Goal: Task Accomplishment & Management: Use online tool/utility

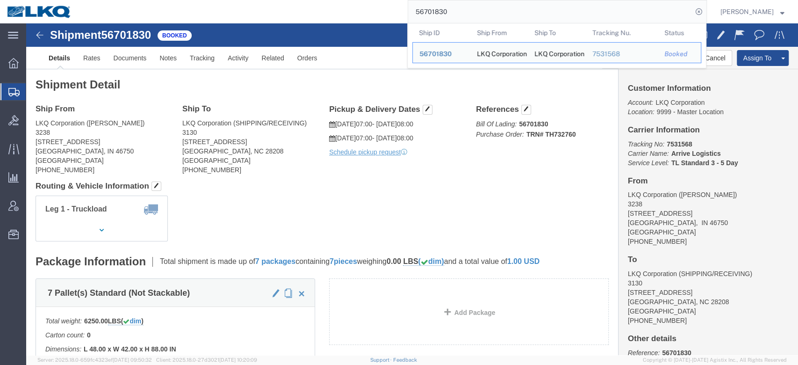
click at [430, 15] on input "56701830" at bounding box center [550, 11] width 284 height 22
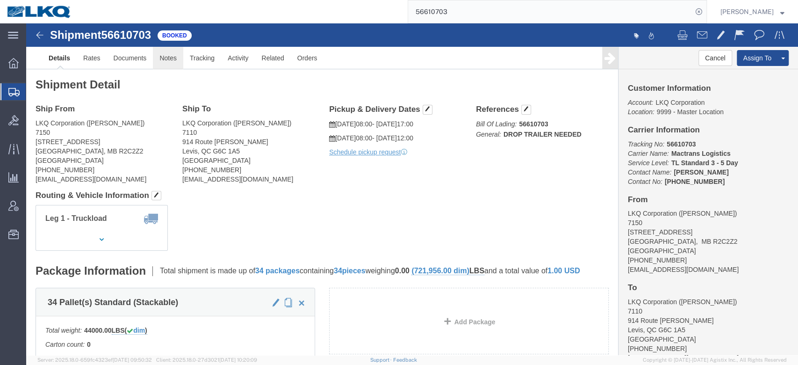
click link "Notes"
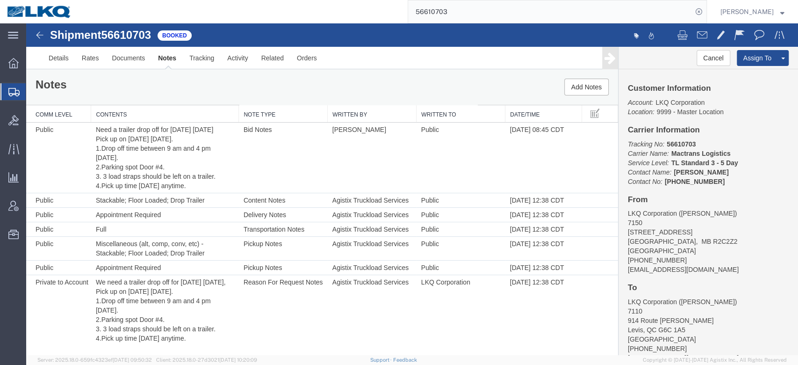
click at [445, 17] on input "56610703" at bounding box center [550, 11] width 284 height 22
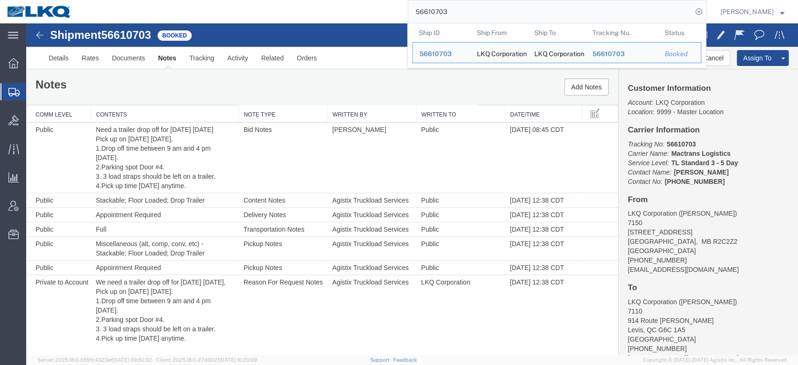
paste input "714621"
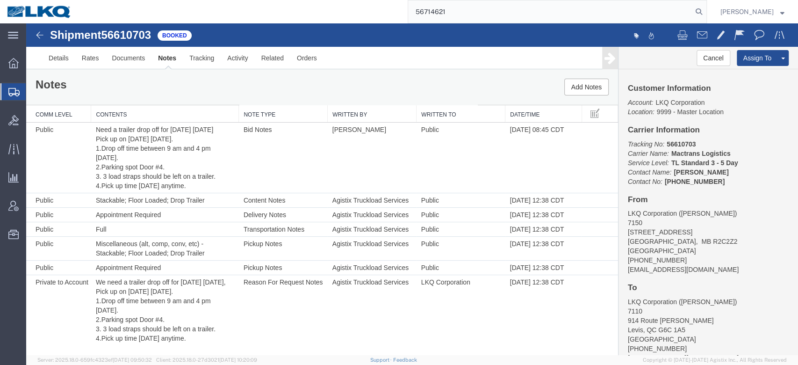
type input "56714621"
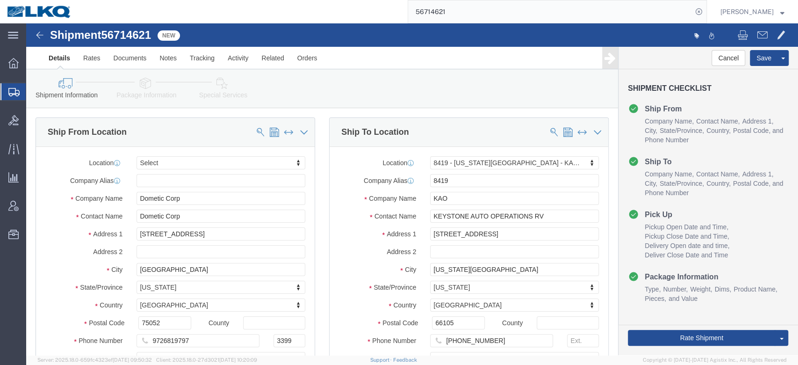
select select
select select "30536"
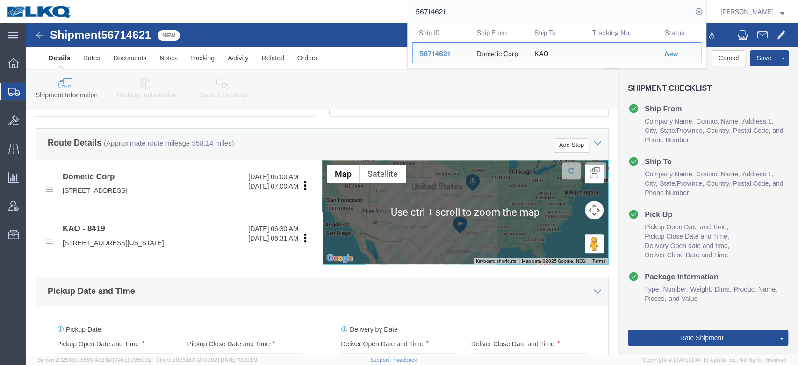
scroll to position [287, 0]
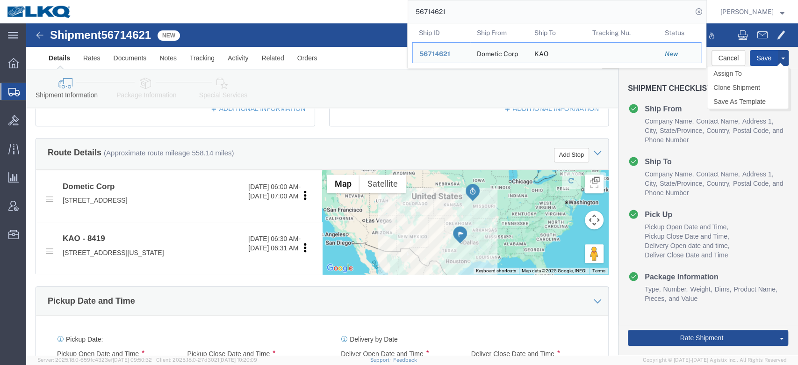
click button "Save"
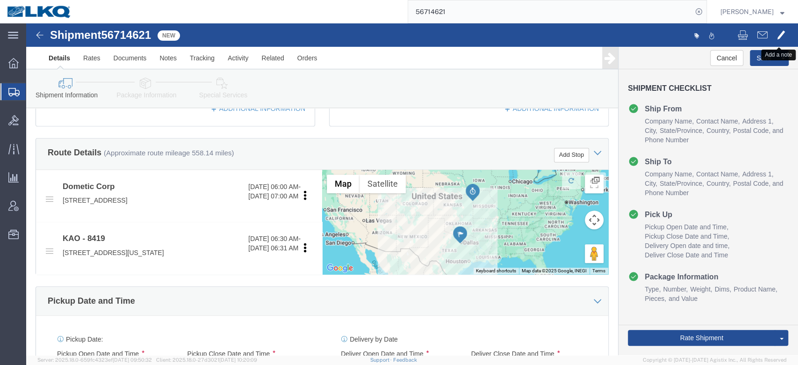
click span
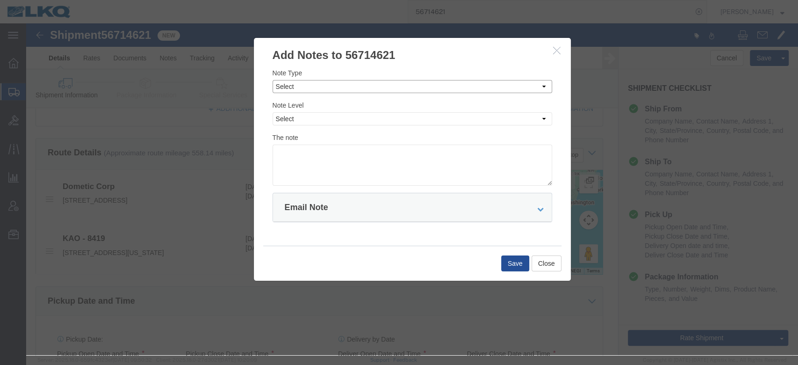
click select "Select Approval Bid Notes Carrier Change Notes Claim Notes Content Hazmat Notes…"
select select "BID_NOTES"
click select "Select Approval Bid Notes Carrier Change Notes Claim Notes Content Hazmat Notes…"
click select "Select Private to Account Private to Vendor Public"
select select "PRIVATE_TO_ACCOUNT"
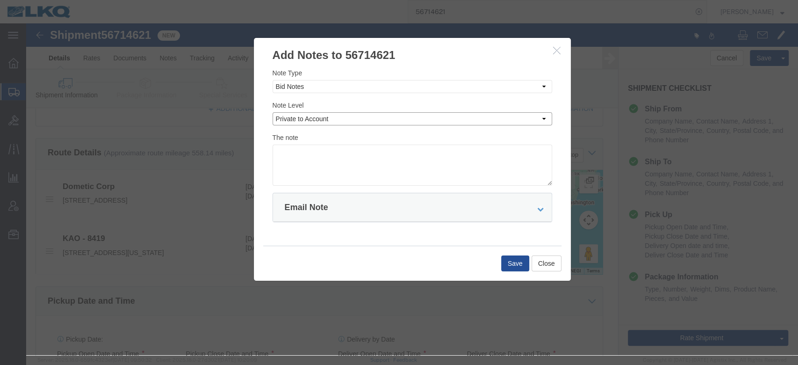
click select "Select Private to Account Private to Vendor Public"
click textarea
type textarea "DAT: $1089"
click button "Save"
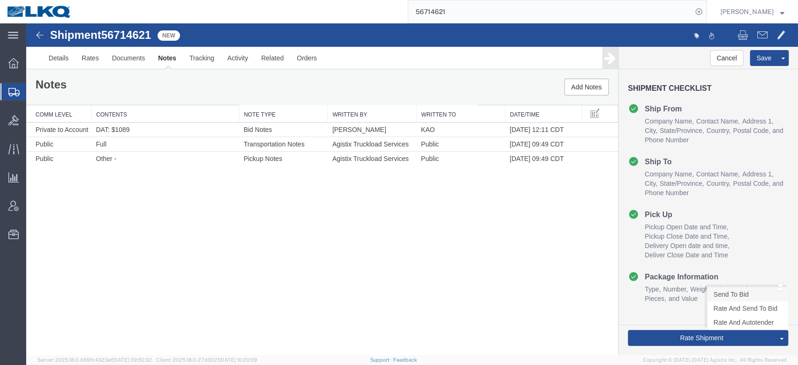
click at [755, 296] on link "Send To Bid" at bounding box center [747, 294] width 81 height 14
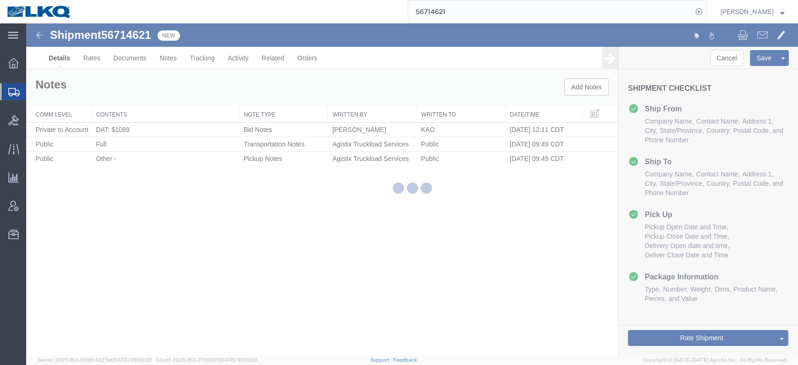
select select "30536"
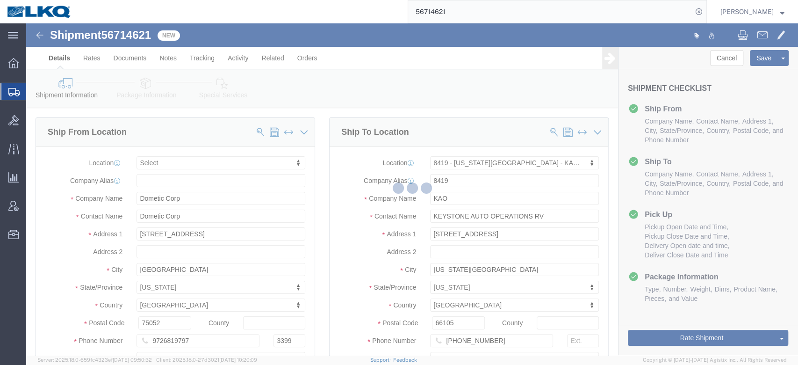
select select "TL"
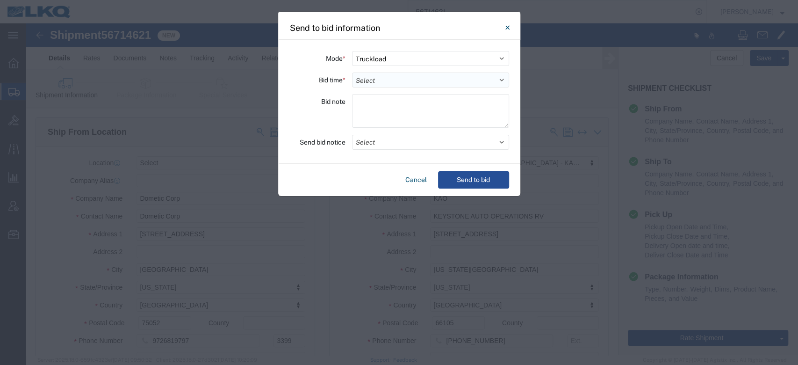
click at [415, 79] on select "Select 30 Min (Rush) 1 Hour (Rush) 2 Hours (Rush) 4 Hours (Rush) 8 Hours (Rush)…" at bounding box center [430, 79] width 157 height 15
select select "24"
click at [352, 72] on select "Select 30 Min (Rush) 1 Hour (Rush) 2 Hours (Rush) 4 Hours (Rush) 8 Hours (Rush)…" at bounding box center [430, 79] width 157 height 15
click at [383, 143] on button "Select" at bounding box center [430, 142] width 157 height 15
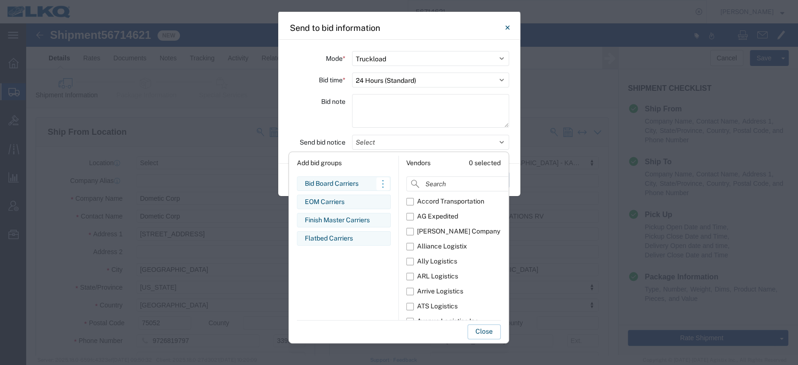
click at [333, 183] on div "Bid Board Carriers" at bounding box center [344, 184] width 78 height 10
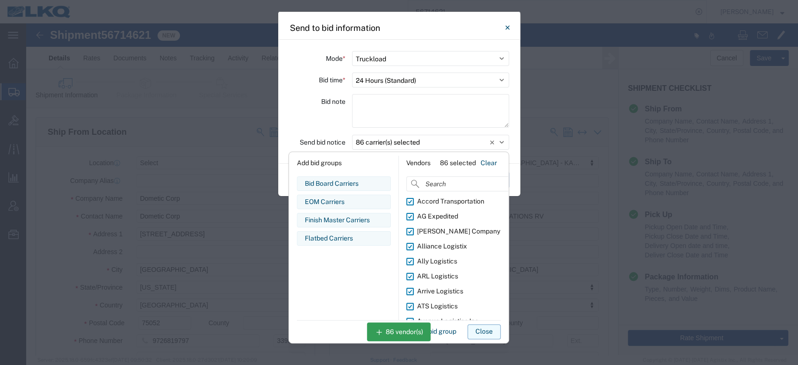
click at [472, 334] on button "Close" at bounding box center [483, 331] width 33 height 15
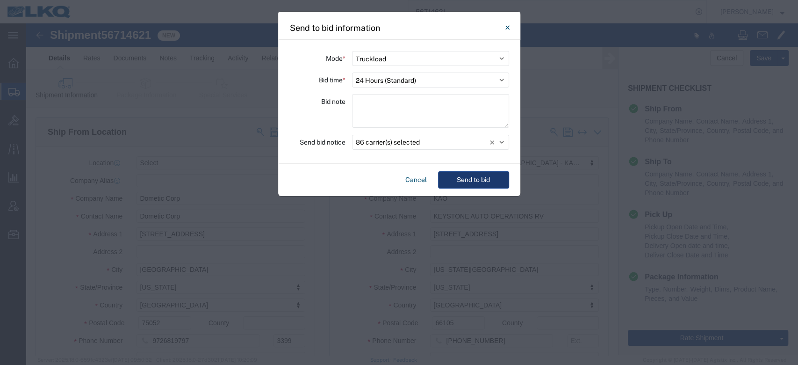
click at [485, 185] on button "Send to bid" at bounding box center [473, 179] width 71 height 17
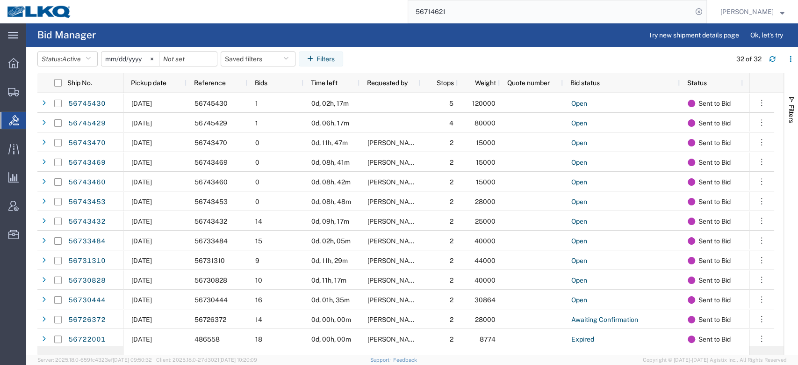
click at [462, 17] on input "56714621" at bounding box center [550, 11] width 284 height 22
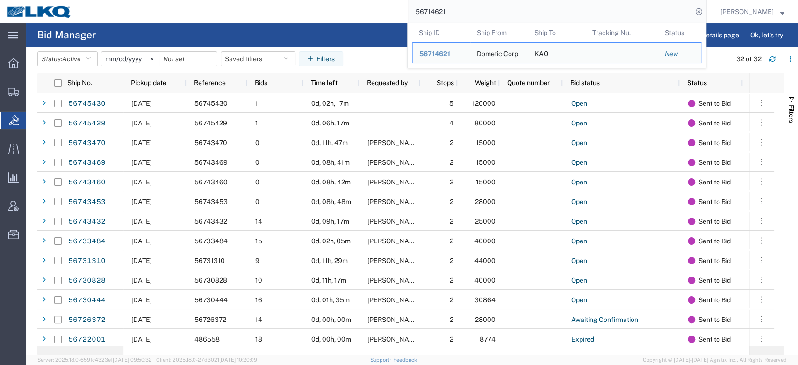
paste input "03977"
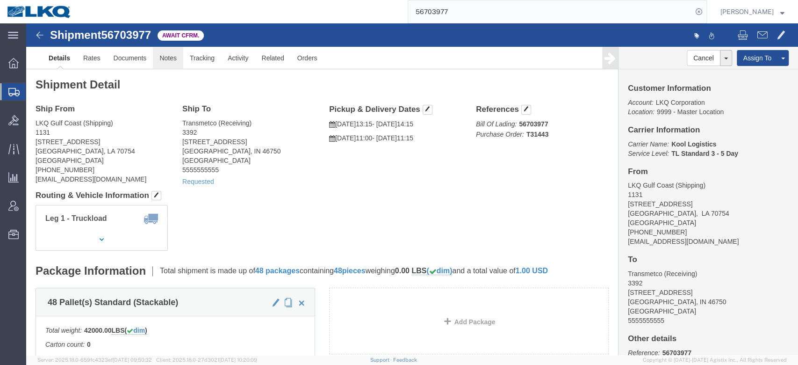
click link "Notes"
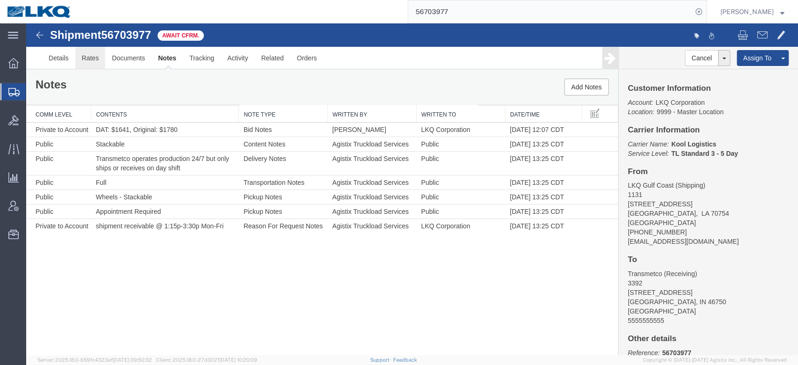
click at [93, 57] on link "Rates" at bounding box center [90, 58] width 30 height 22
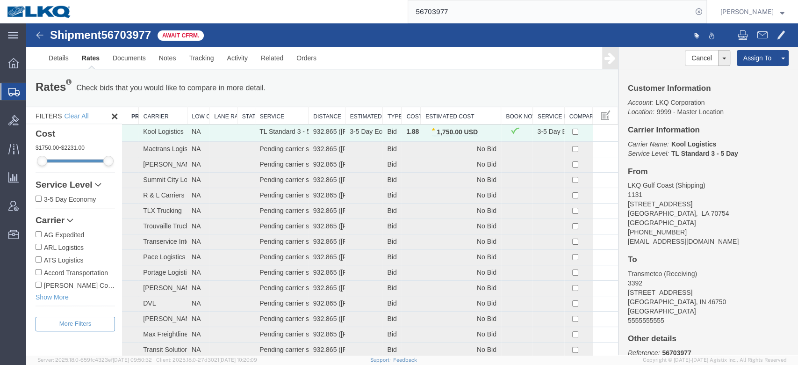
click at [462, 21] on input "56703977" at bounding box center [550, 11] width 284 height 22
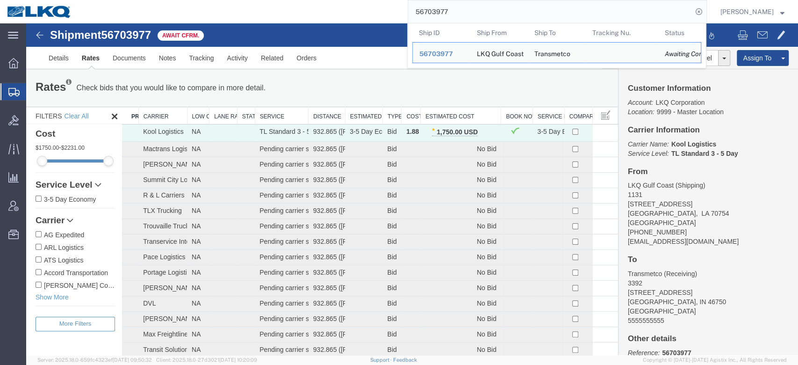
click at [462, 21] on input "56703977" at bounding box center [550, 11] width 284 height 22
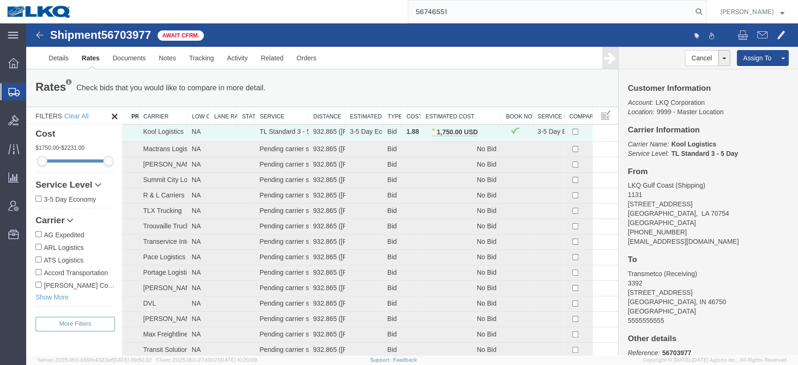
type input "56746551"
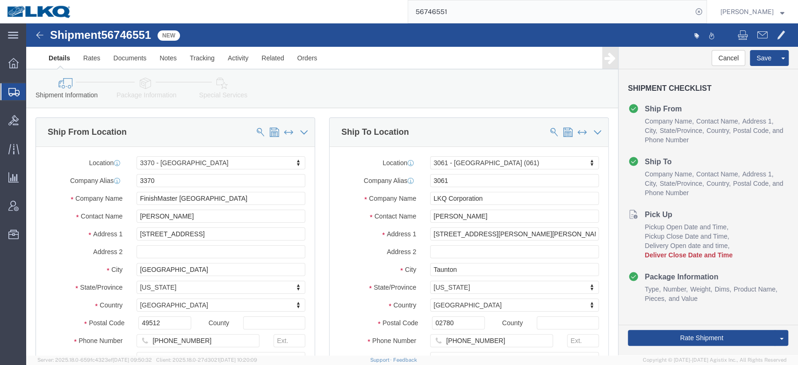
select select "64481"
select select "27784"
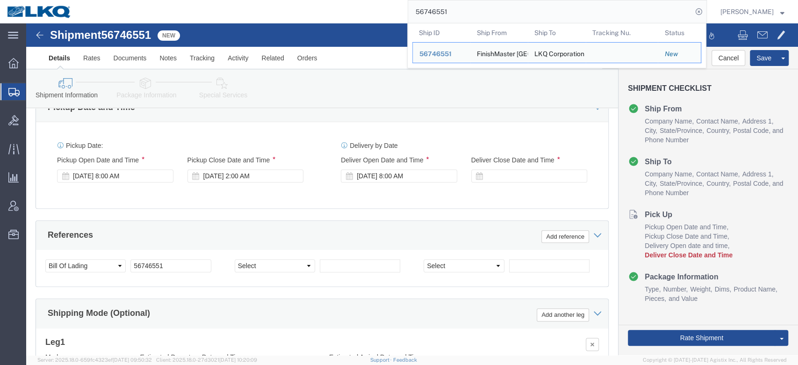
scroll to position [491, 0]
click select "Select Account Type Activity ID Airline Appointment Number ASN Batch Request # …"
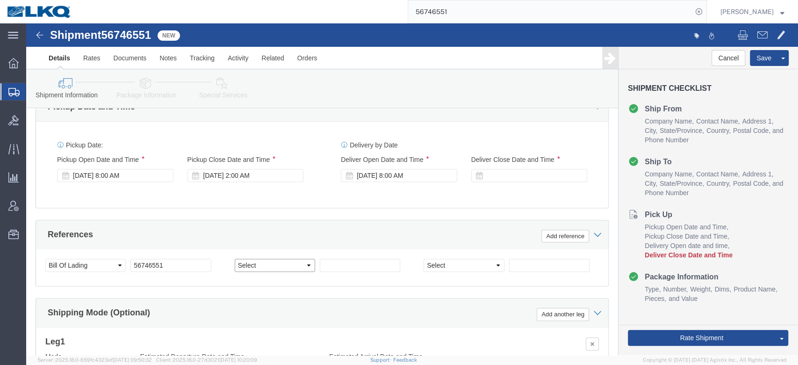
select select "GENERAL"
click select "Select Account Type Activity ID Airline Appointment Number ASN Batch Request # …"
select select "HAWB"
type input "HAZMAT"
click div "Select Account Type Activity ID Airline Appointment Number ASN Batch Request # …"
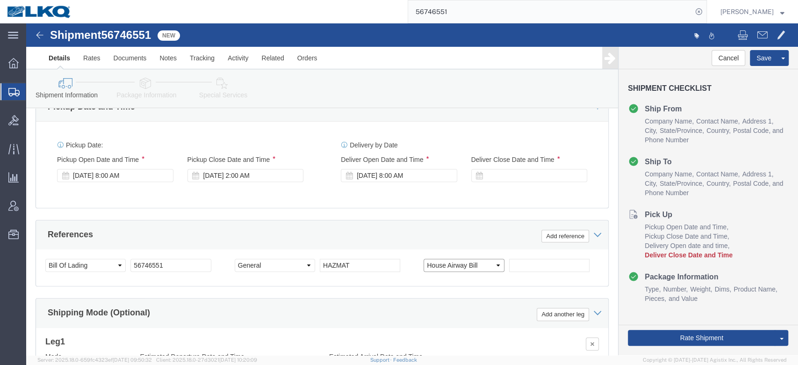
click select "Select Account Type Activity ID Airline Appointment Number ASN Batch Request # …"
select select "SEALNUMBER"
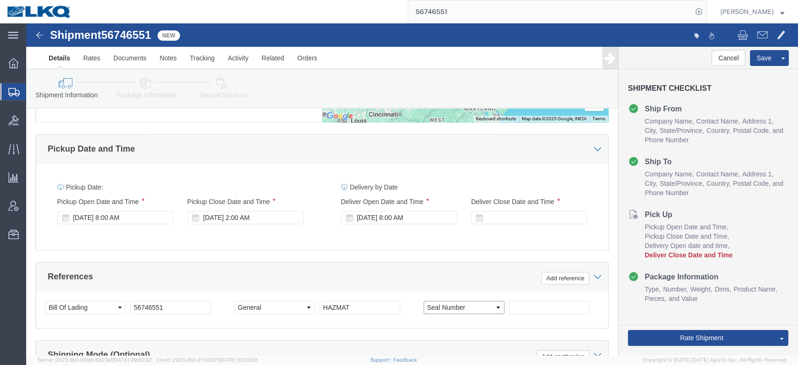
scroll to position [447, 0]
click select "Select Account Type Activity ID Airline Appointment Number ASN Batch Request # …"
select select
click select "Select Account Type Activity ID Airline Appointment Number ASN Batch Request # …"
click div "Pickup Date: Pickup Start Date Pickup Start Time Pickup Open Date and Time [DAT…"
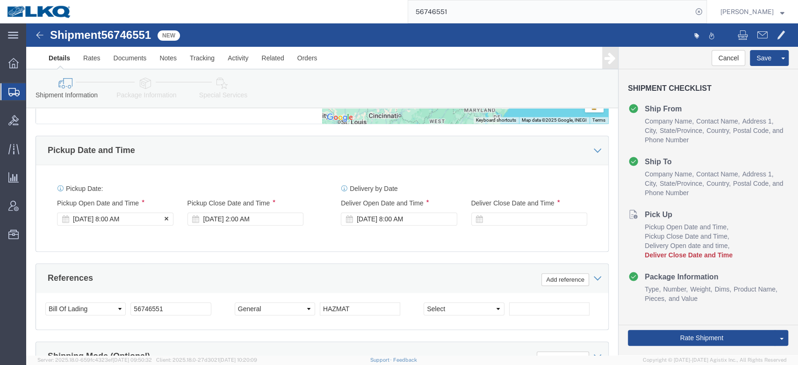
click div "[DATE] 8:00 AM"
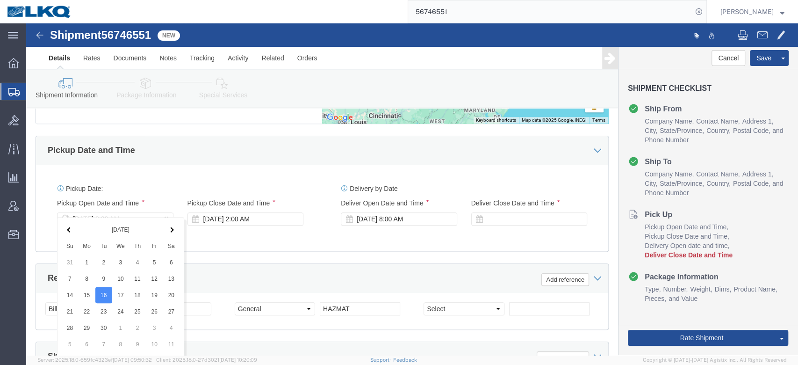
scroll to position [619, 0]
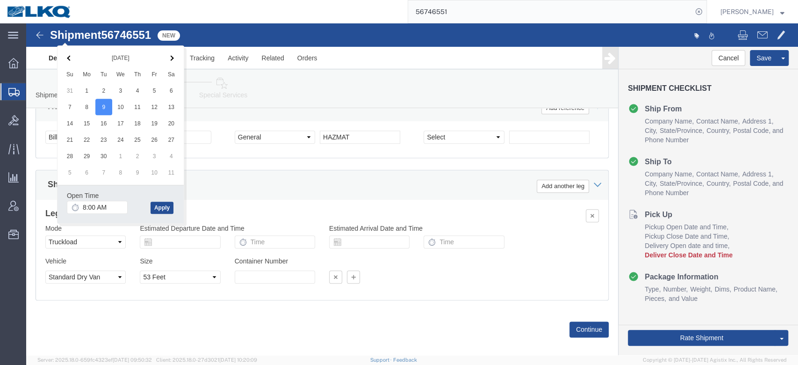
click div "Shipping Mode (Optional) Add another leg"
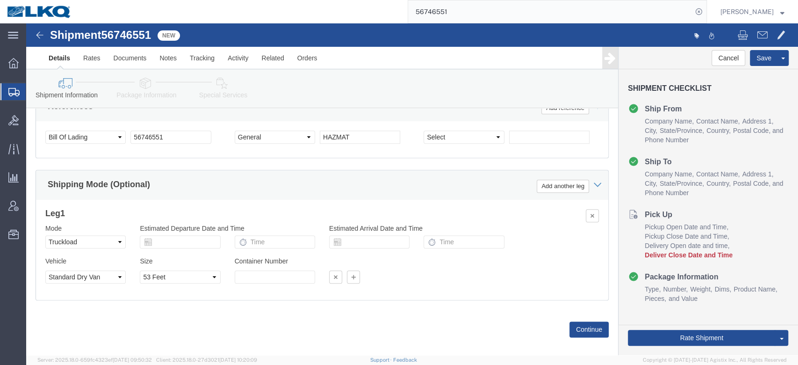
scroll to position [507, 0]
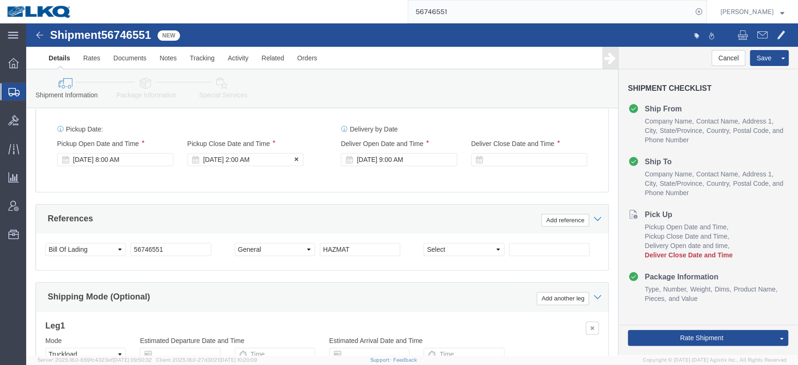
click div "[DATE] 2:00 AM"
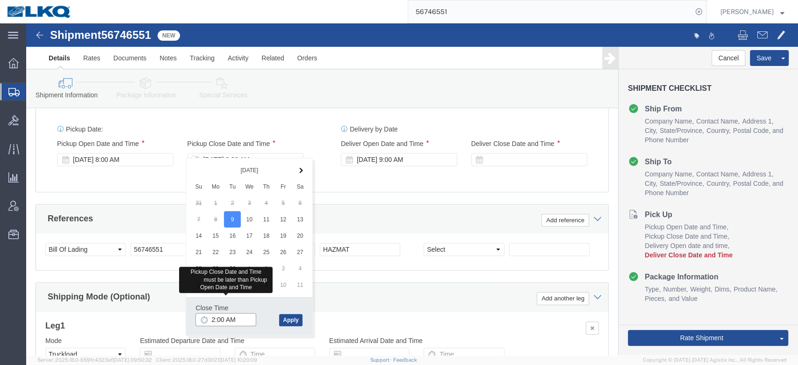
click input "2:00 AM"
type input "2:00 PM"
click button "Apply"
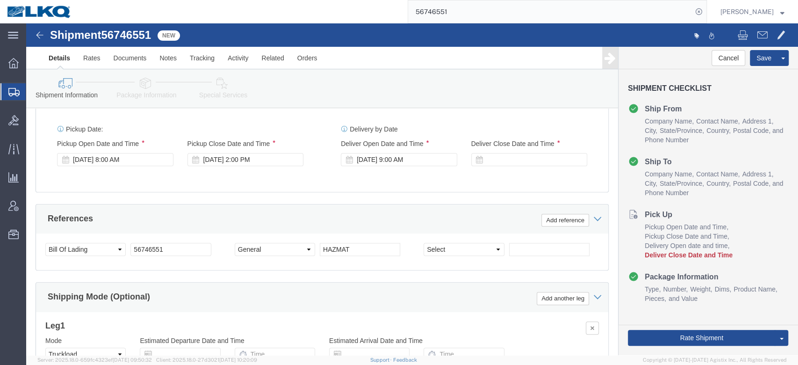
click div "References Add reference"
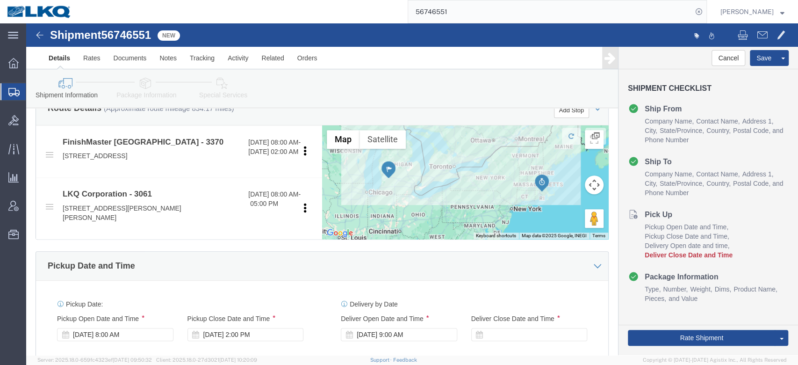
scroll to position [312, 0]
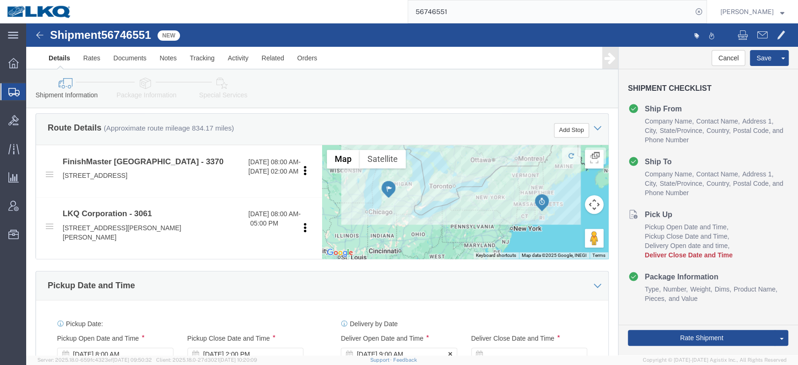
click div "[DATE] 9:00 AM"
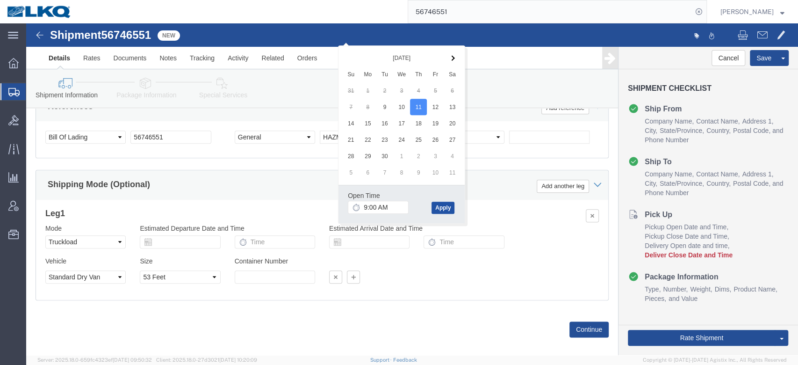
click button "Apply"
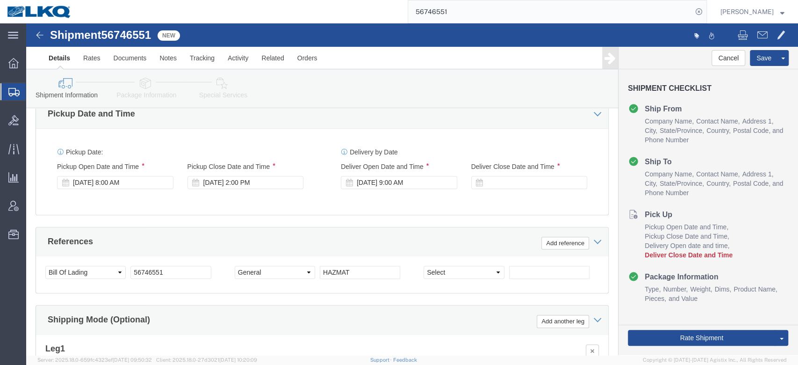
scroll to position [484, 0]
click div
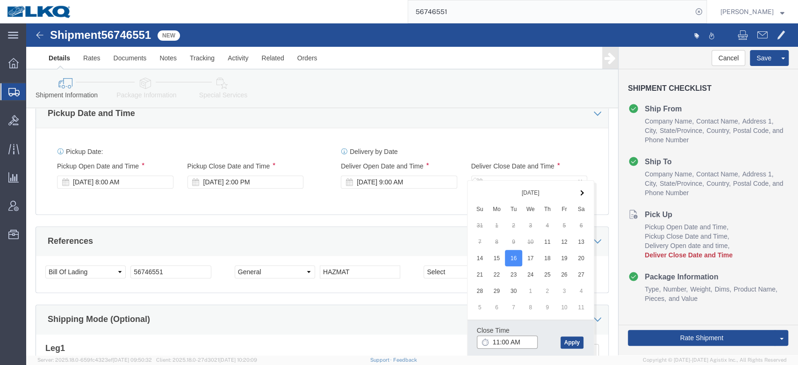
type input "12:00 PM"
click button "Apply"
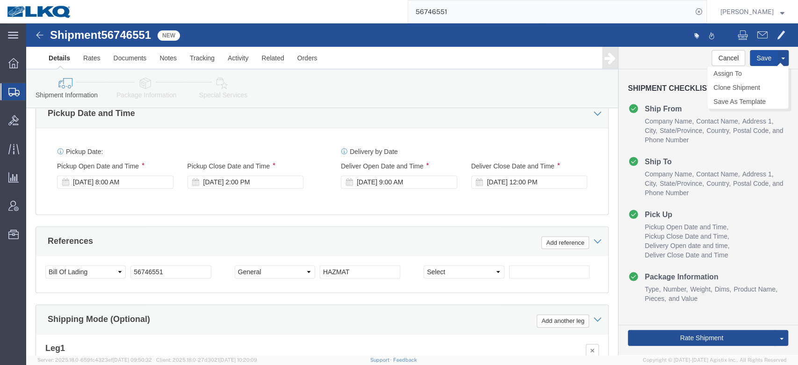
click button "Save"
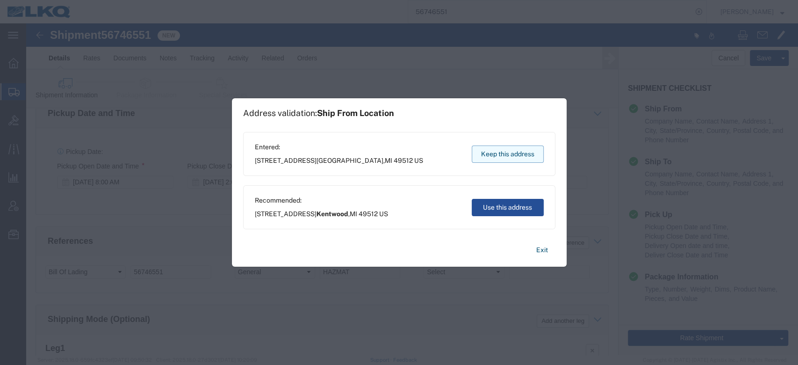
click at [497, 147] on button "Keep this address" at bounding box center [508, 153] width 72 height 17
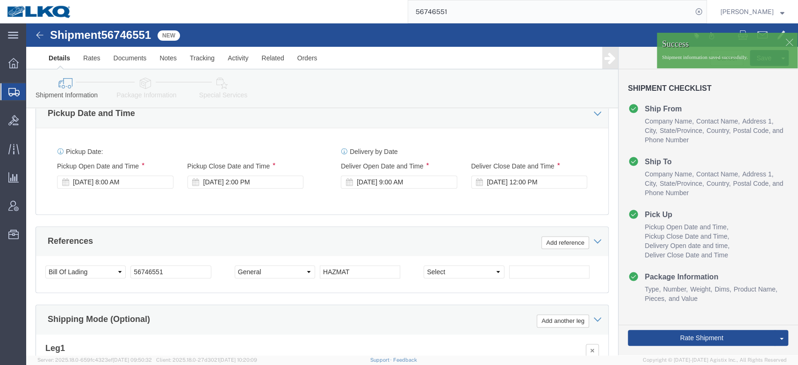
drag, startPoint x: 230, startPoint y: 89, endPoint x: 204, endPoint y: 65, distance: 35.4
click link "Special Services"
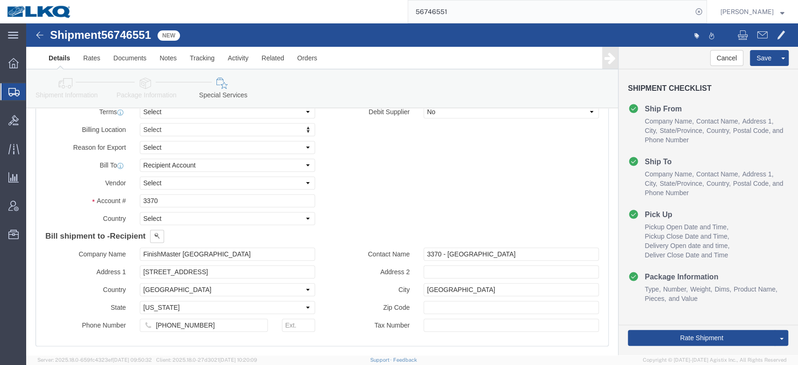
scroll to position [1118, 0]
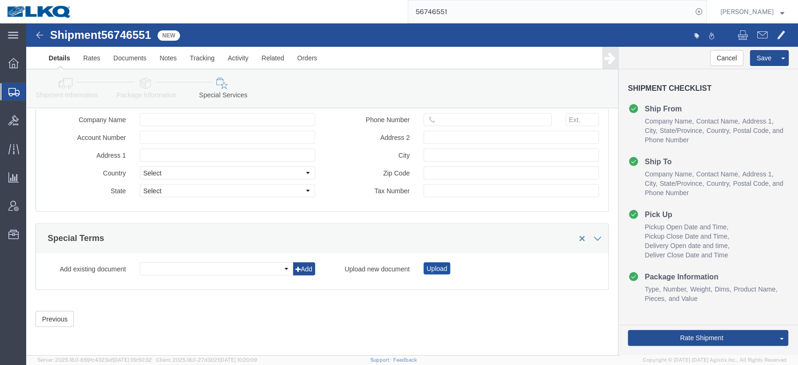
click button "Upload"
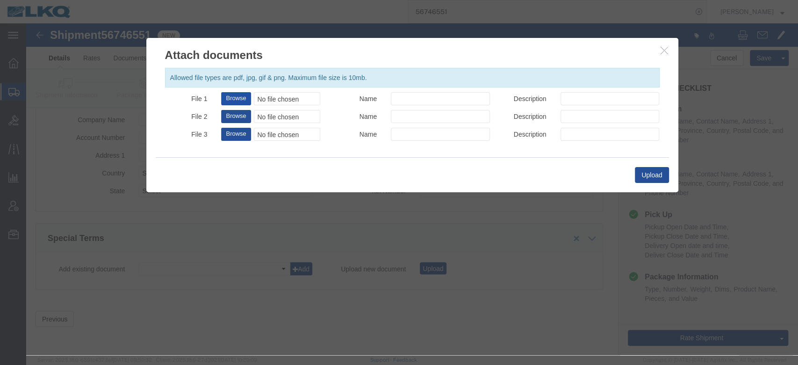
click button "Browse"
type input "C:\fakepath\Hazmat Required.jpg"
click input "Name"
type input "HAZMAT REQUIRED"
click input "Description"
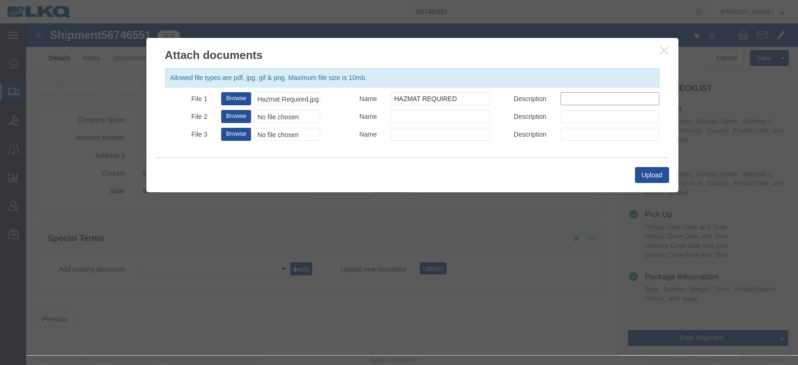
type input "HAZMAT REQUIRED"
click button "Upload"
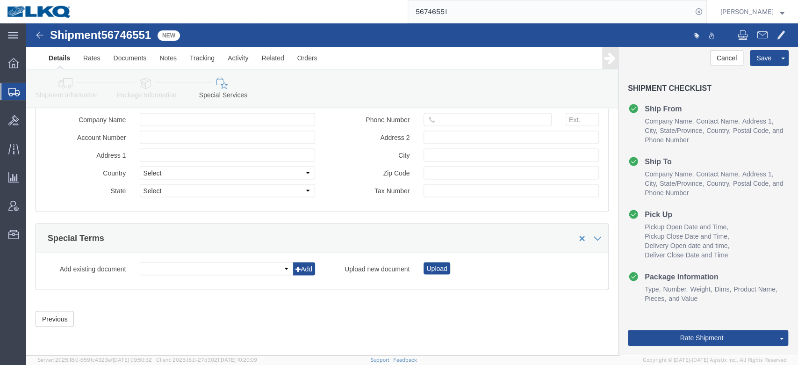
click link "Details"
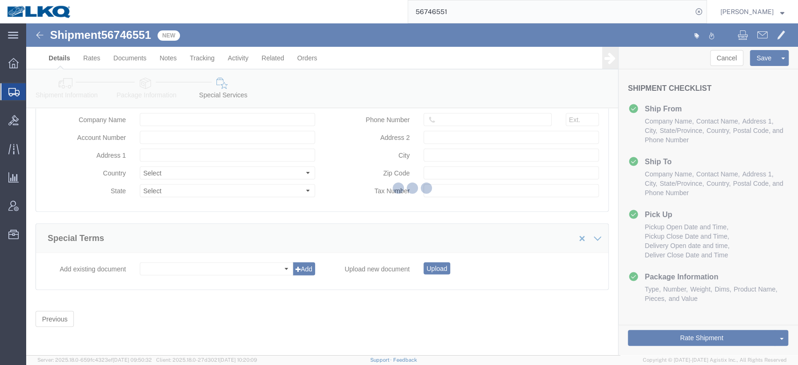
select select "64481"
select select "27784"
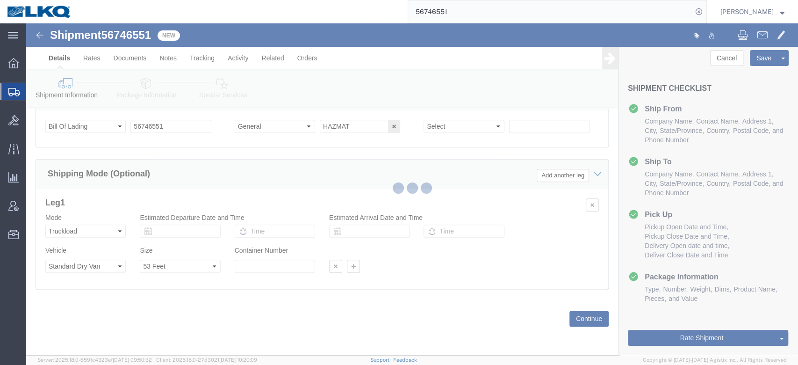
scroll to position [619, 0]
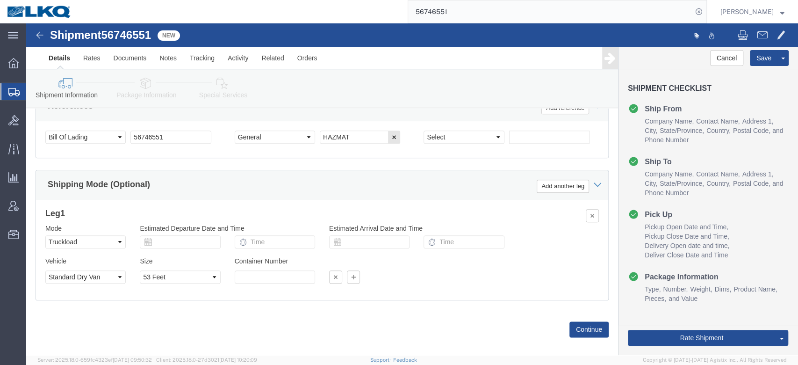
click link "Special Services"
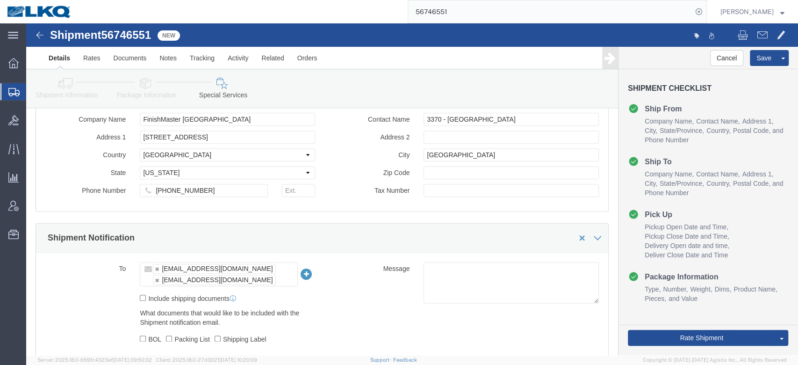
scroll to position [1154, 0]
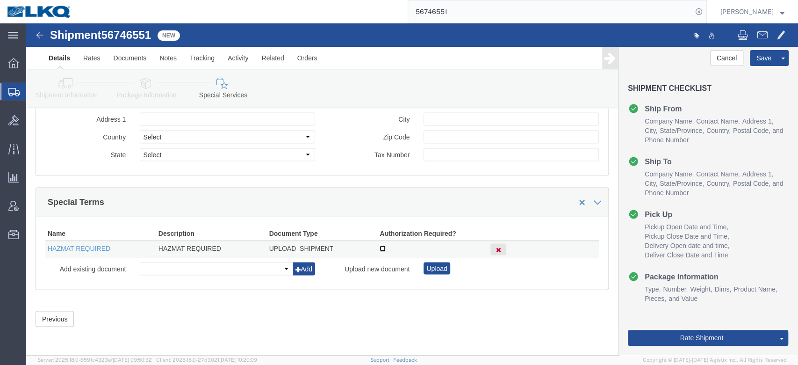
click input "checkbox"
checkbox input "true"
click span "Product Name"
click link "Send To Bid"
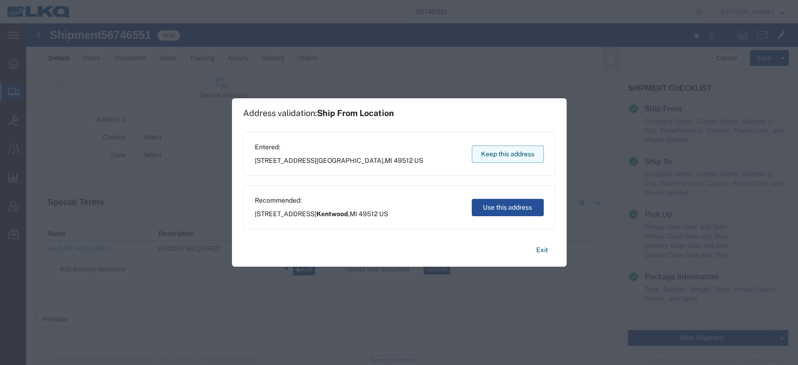
click at [525, 157] on button "Keep this address" at bounding box center [508, 153] width 72 height 17
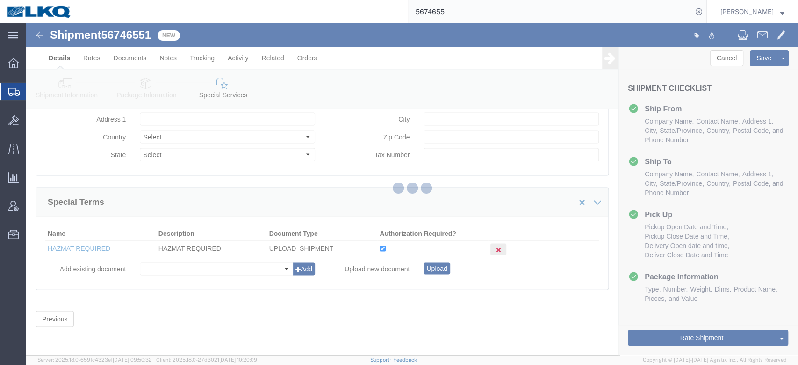
select select "TL"
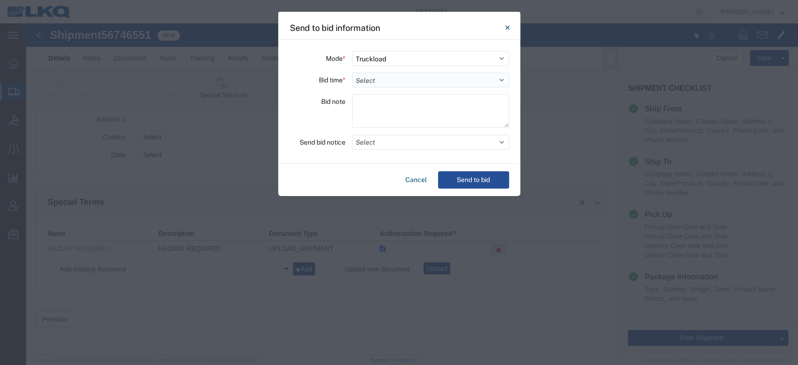
click at [393, 84] on select "Select 30 Min (Rush) 1 Hour (Rush) 2 Hours (Rush) 4 Hours (Rush) 8 Hours (Rush)…" at bounding box center [430, 79] width 157 height 15
select select "12"
click at [352, 72] on select "Select 30 Min (Rush) 1 Hour (Rush) 2 Hours (Rush) 4 Hours (Rush) 8 Hours (Rush)…" at bounding box center [430, 79] width 157 height 15
click at [372, 141] on button "Select" at bounding box center [430, 142] width 157 height 15
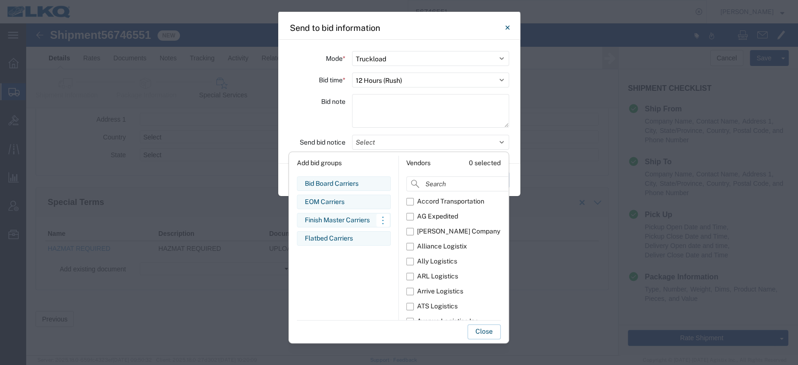
click at [335, 217] on div "Finish Master Carriers" at bounding box center [344, 220] width 78 height 10
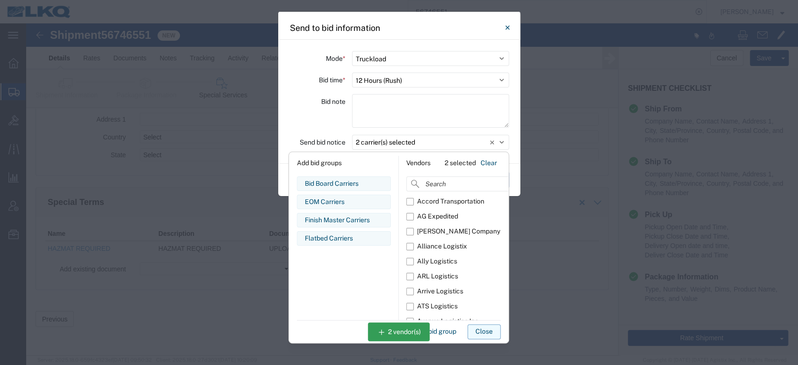
click at [482, 325] on button "Close" at bounding box center [483, 331] width 33 height 15
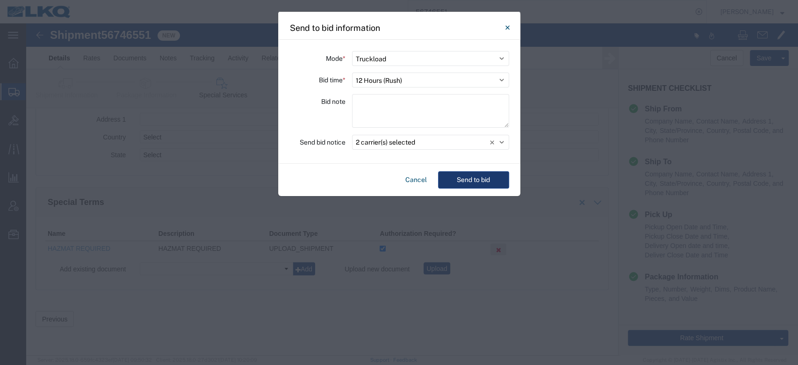
click at [479, 184] on button "Send to bid" at bounding box center [473, 179] width 71 height 17
